Goal: Task Accomplishment & Management: Use online tool/utility

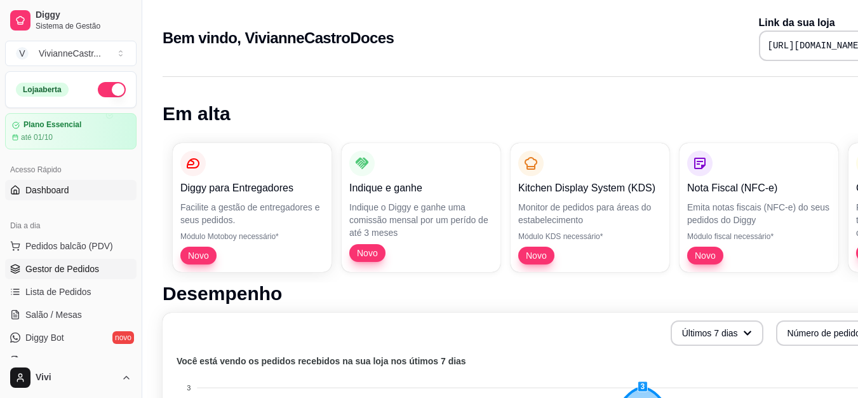
click at [72, 266] on span "Gestor de Pedidos" at bounding box center [62, 268] width 74 height 13
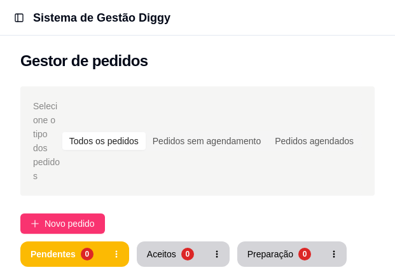
click at [233, 73] on div "Gestor de pedidos" at bounding box center [197, 57] width 395 height 43
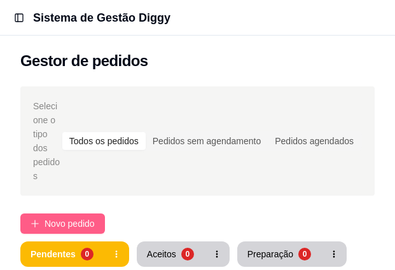
click at [59, 217] on span "Novo pedido" at bounding box center [69, 224] width 50 height 14
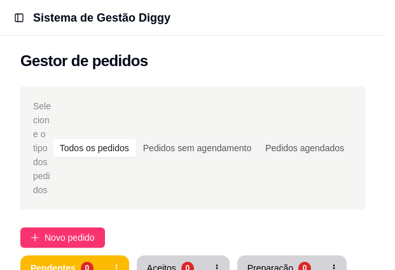
click at [95, 136] on div "Item avulso" at bounding box center [81, 140] width 127 height 37
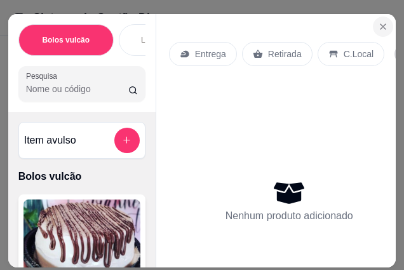
click at [383, 25] on icon "Close" at bounding box center [383, 27] width 10 height 10
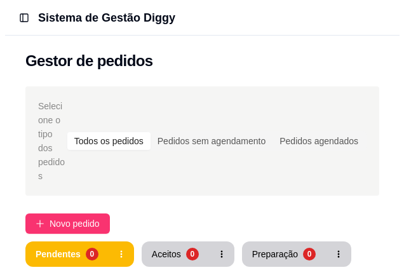
scroll to position [236, 0]
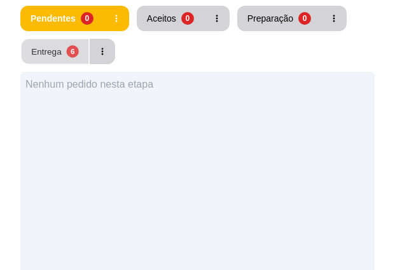
click at [53, 45] on div "Entrega" at bounding box center [46, 51] width 30 height 12
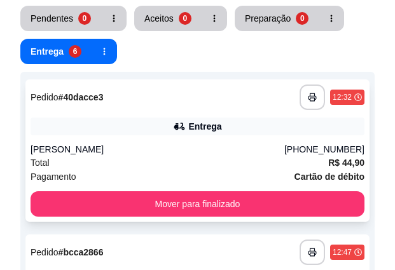
click at [147, 156] on div "Total R$ 44,90" at bounding box center [197, 163] width 334 height 14
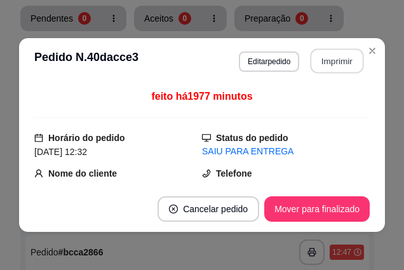
click at [334, 58] on button "Imprimir" at bounding box center [337, 61] width 53 height 25
click at [328, 60] on button "Imprimir" at bounding box center [337, 61] width 53 height 25
click at [337, 58] on button "Imprimir" at bounding box center [337, 61] width 53 height 25
click at [336, 60] on button "Imprimir" at bounding box center [337, 61] width 53 height 25
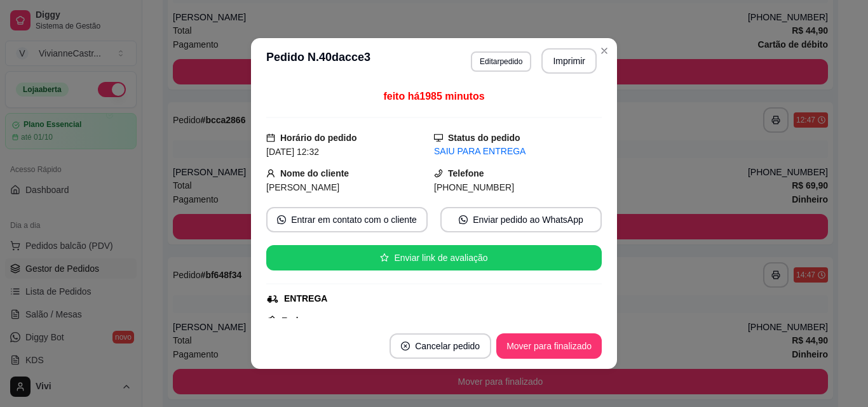
scroll to position [43, 0]
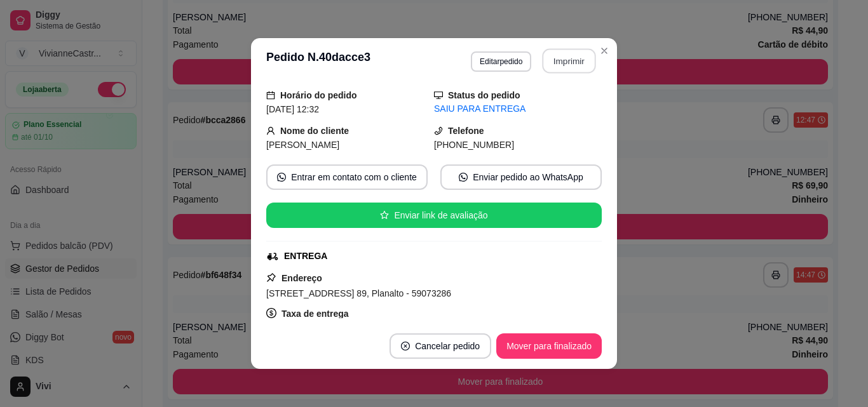
click at [576, 57] on button "Imprimir" at bounding box center [569, 61] width 53 height 25
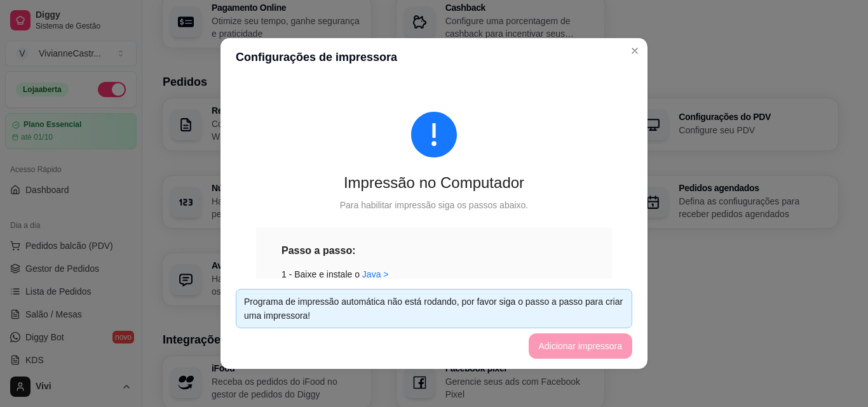
click at [580, 348] on footer "Programa de impressão automática não está rodando, por favor siga o passo a pas…" at bounding box center [433, 324] width 427 height 90
click at [397, 292] on link "app de impressão automática >" at bounding box center [424, 297] width 125 height 10
click at [368, 269] on link "Java >" at bounding box center [375, 274] width 27 height 10
click at [363, 275] on link "Java >" at bounding box center [375, 274] width 27 height 10
click at [365, 269] on link "Java >" at bounding box center [375, 274] width 27 height 10
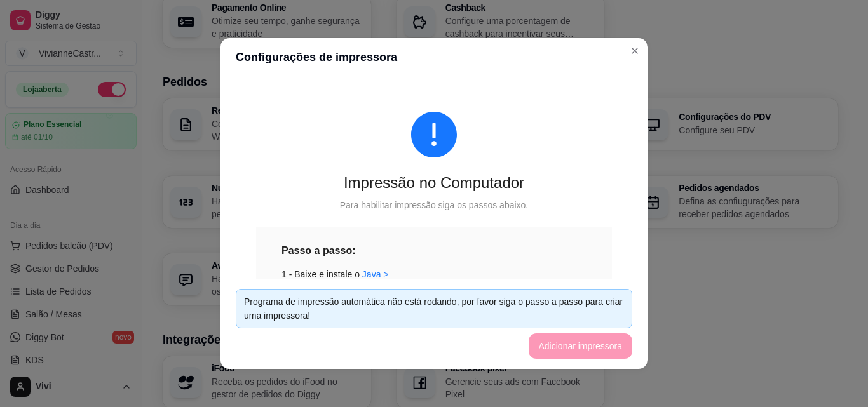
click at [582, 348] on footer "Programa de impressão automática não está rodando, por favor siga o passo a pas…" at bounding box center [433, 324] width 427 height 90
